Goal: Browse casually

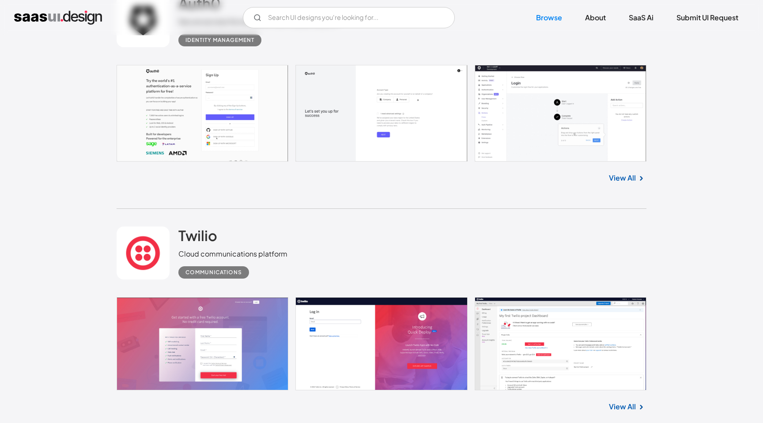
scroll to position [2861, 0]
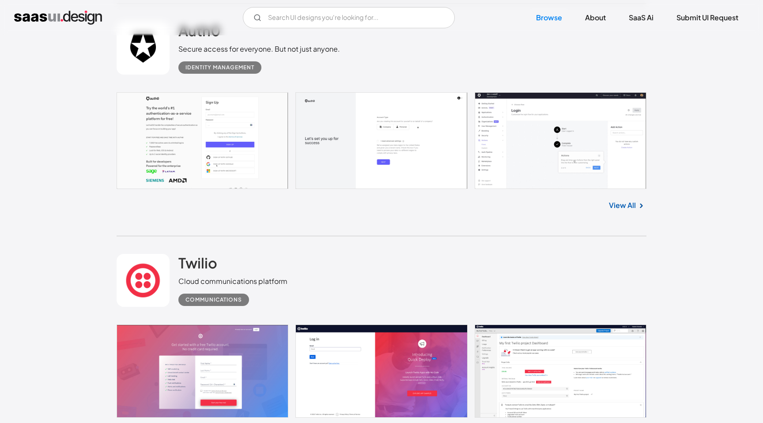
click at [548, 141] on link at bounding box center [382, 140] width 530 height 97
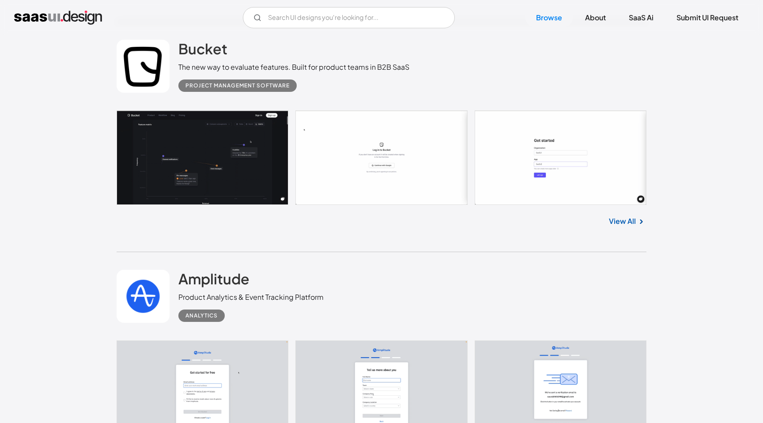
scroll to position [3571, 0]
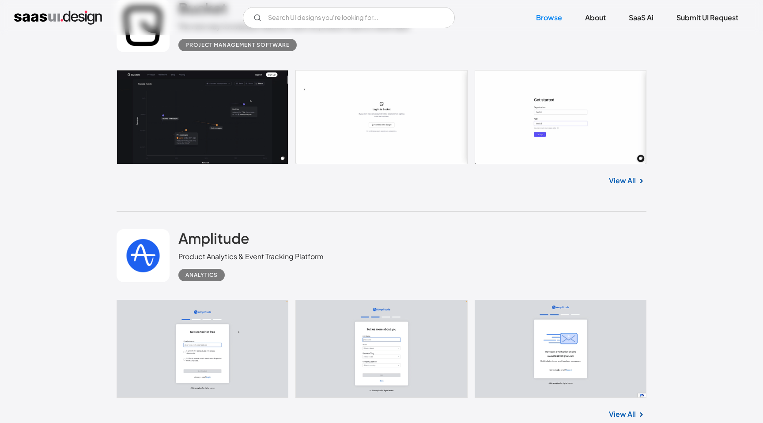
click at [220, 108] on link at bounding box center [382, 117] width 530 height 95
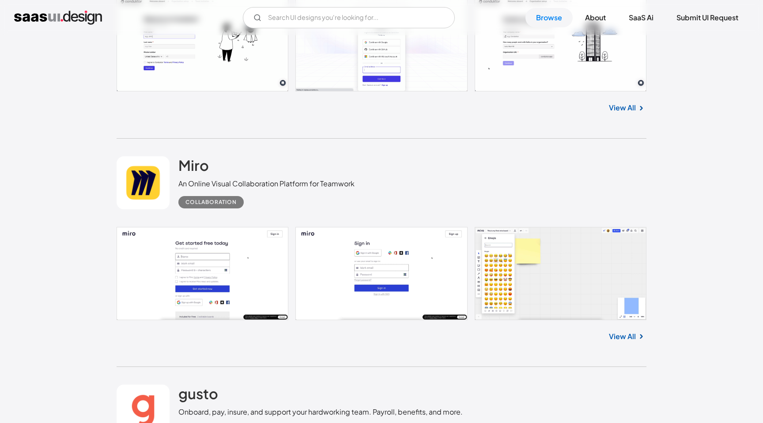
scroll to position [7629, 0]
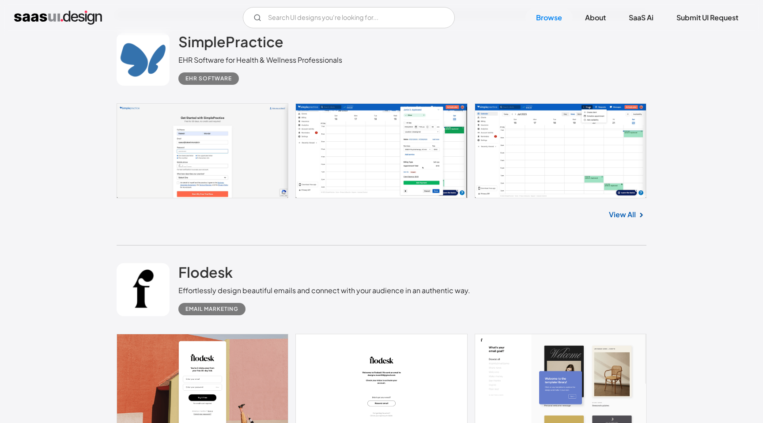
click at [246, 127] on link at bounding box center [382, 150] width 530 height 95
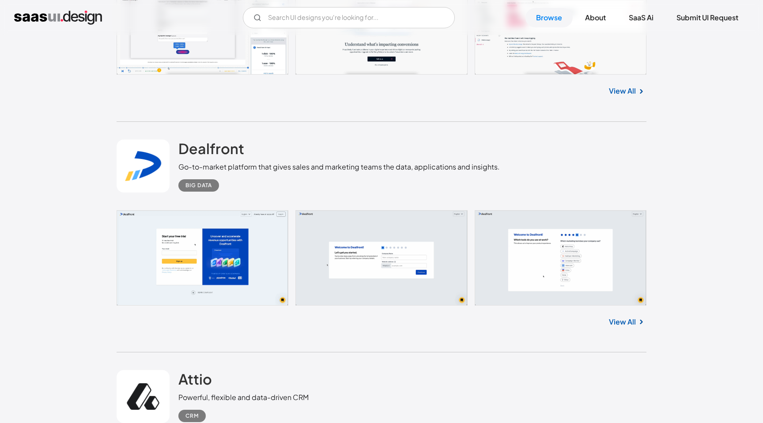
scroll to position [22440, 0]
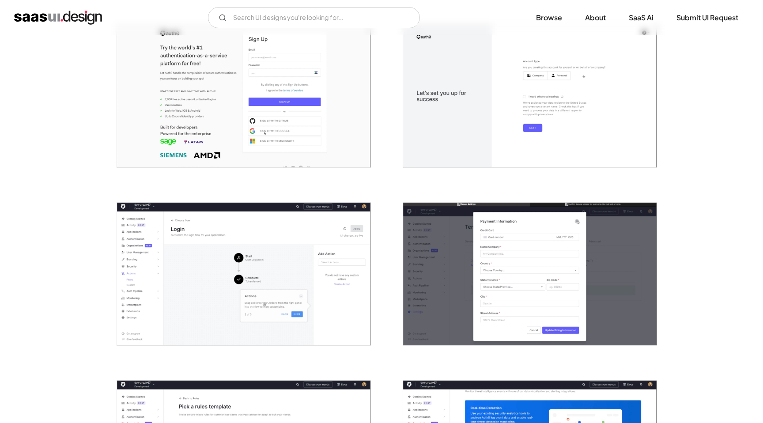
scroll to position [259, 0]
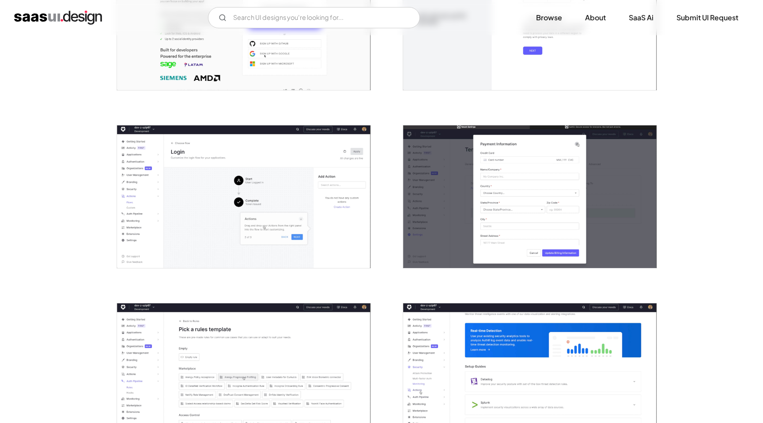
click at [306, 205] on img "open lightbox" at bounding box center [244, 196] width 254 height 143
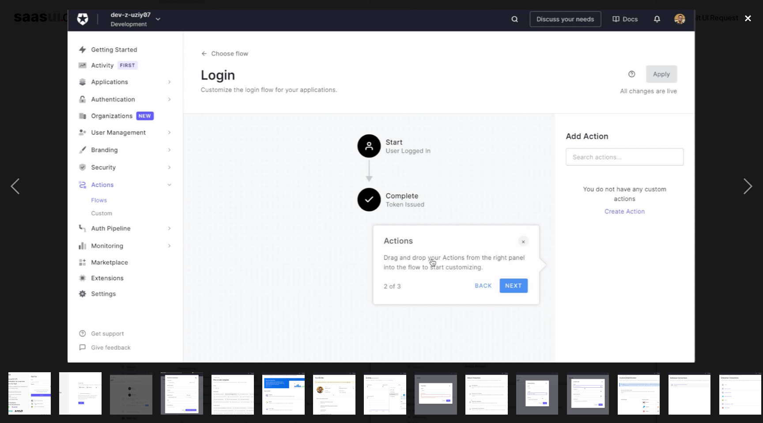
click at [748, 15] on div "close lightbox" at bounding box center [748, 17] width 30 height 19
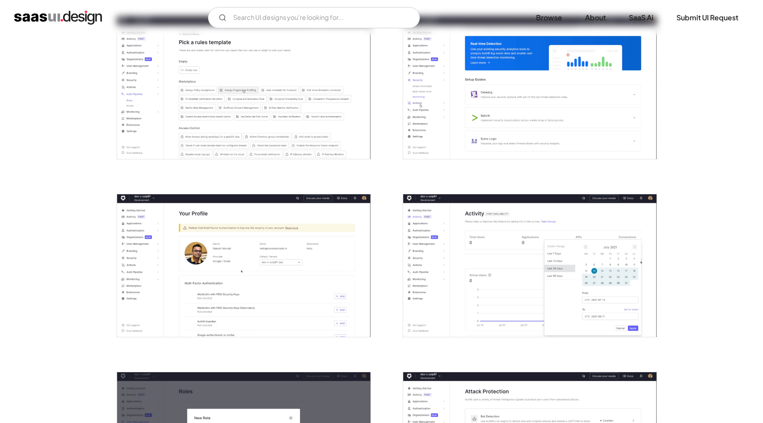
scroll to position [556, 0]
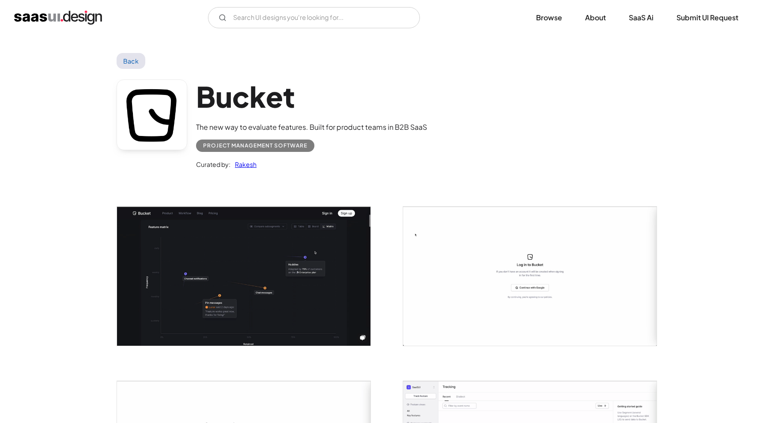
click at [294, 284] on img "open lightbox" at bounding box center [244, 276] width 254 height 139
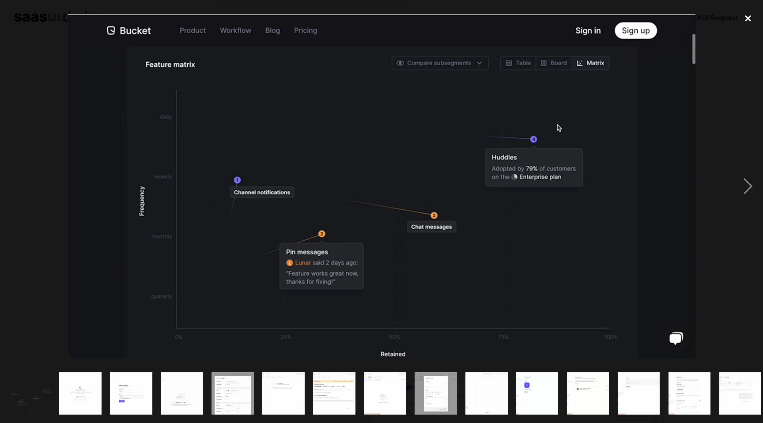
click at [751, 15] on div "close lightbox" at bounding box center [748, 17] width 30 height 19
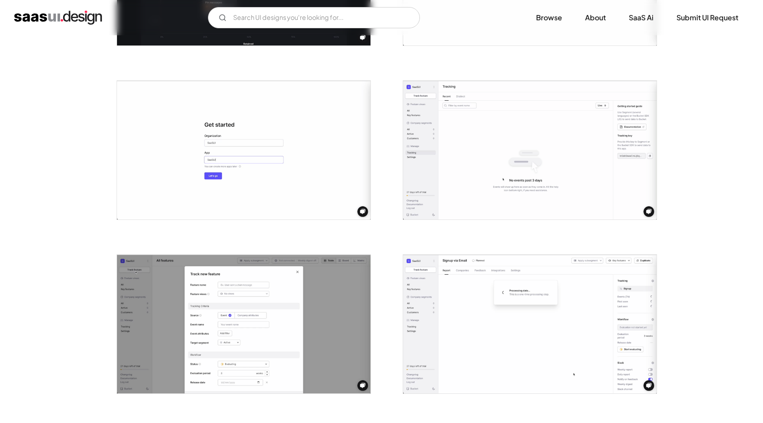
scroll to position [309, 0]
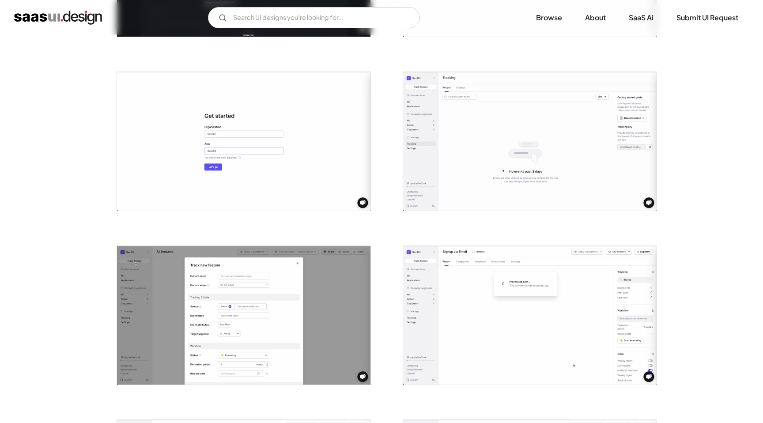
click at [565, 139] on img "open lightbox" at bounding box center [530, 141] width 254 height 139
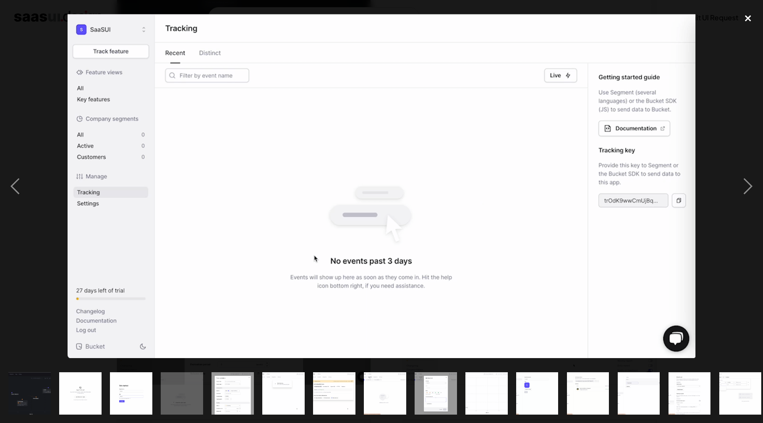
click at [747, 19] on div "close lightbox" at bounding box center [748, 17] width 30 height 19
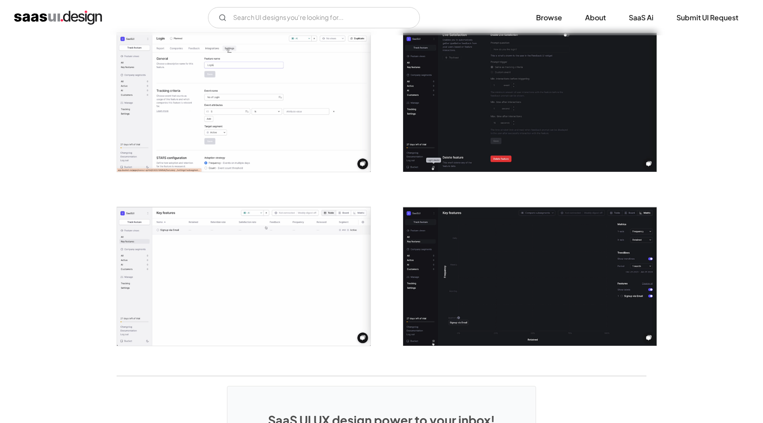
scroll to position [1567, 0]
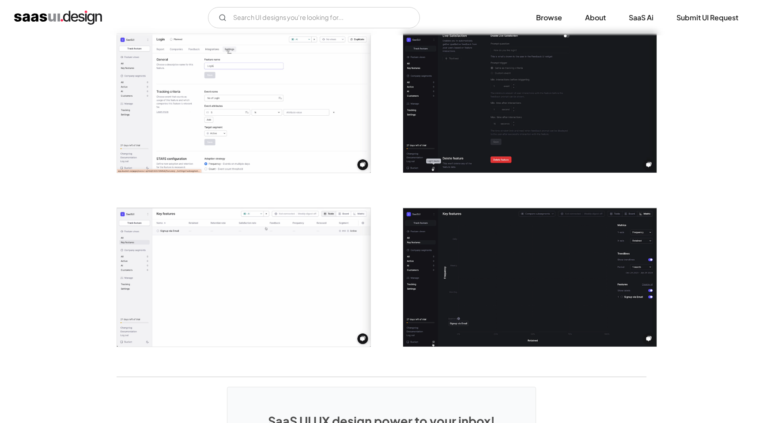
click at [506, 260] on img "open lightbox" at bounding box center [530, 277] width 254 height 139
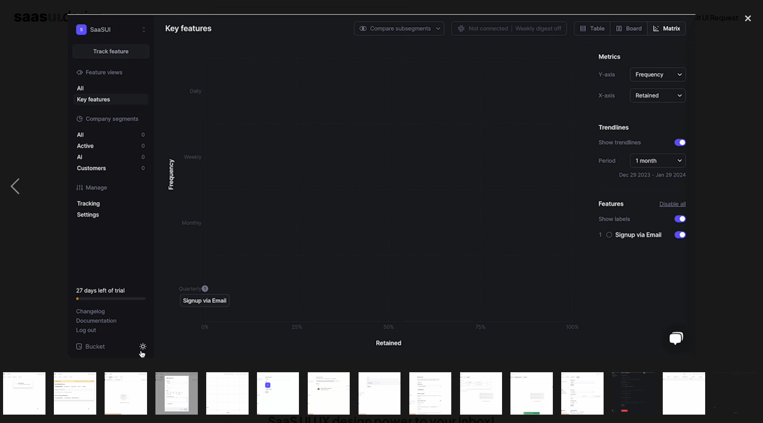
scroll to position [0, 261]
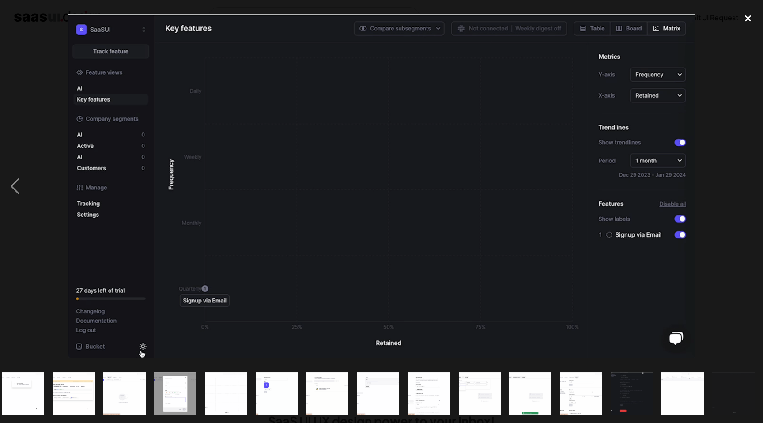
click at [753, 17] on div "close lightbox" at bounding box center [748, 17] width 30 height 19
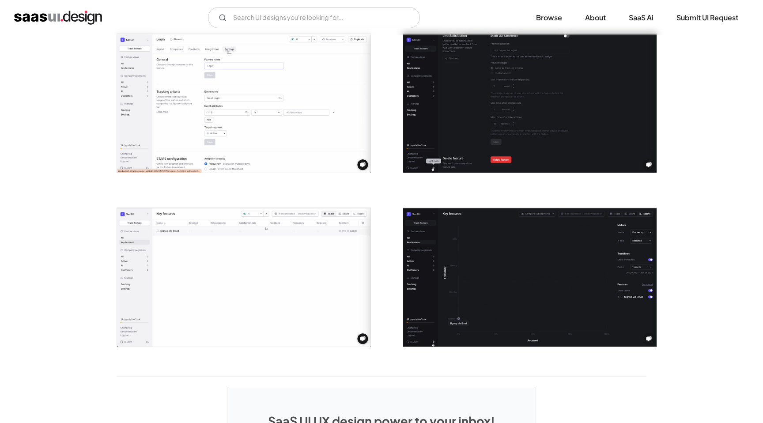
scroll to position [0, 0]
click at [585, 107] on img "open lightbox" at bounding box center [530, 103] width 254 height 139
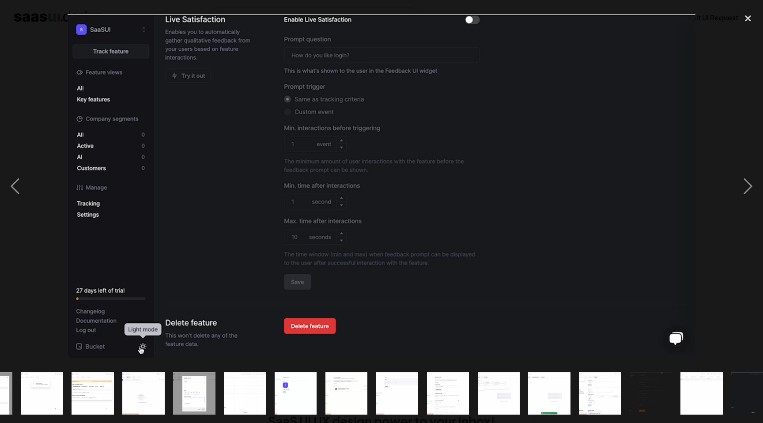
scroll to position [0, 261]
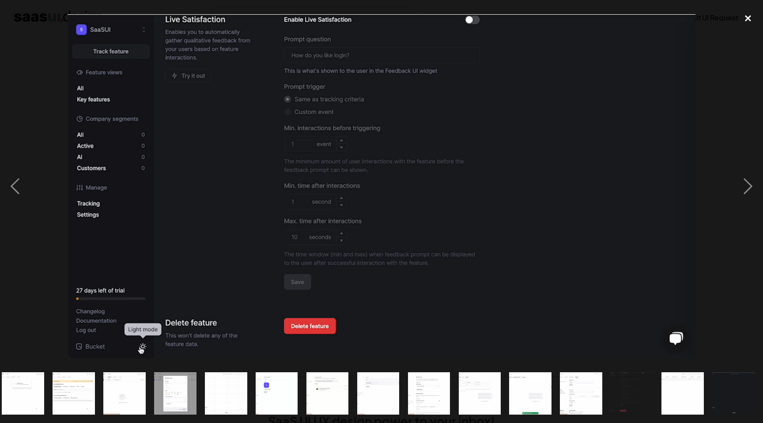
click at [752, 17] on div "close lightbox" at bounding box center [748, 17] width 30 height 19
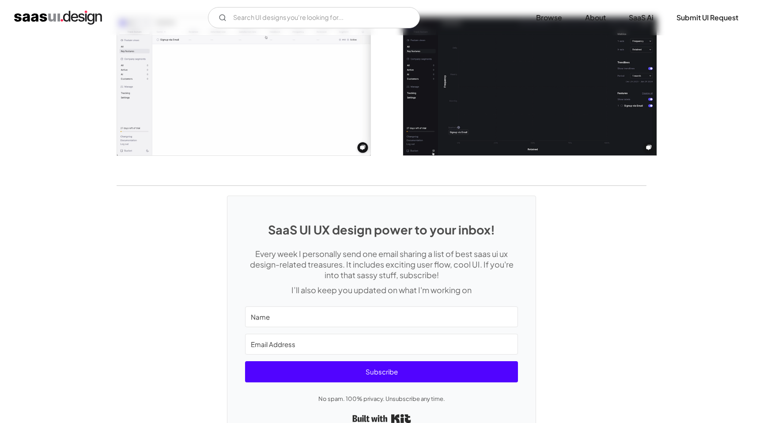
scroll to position [1809, 0]
